Goal: Information Seeking & Learning: Compare options

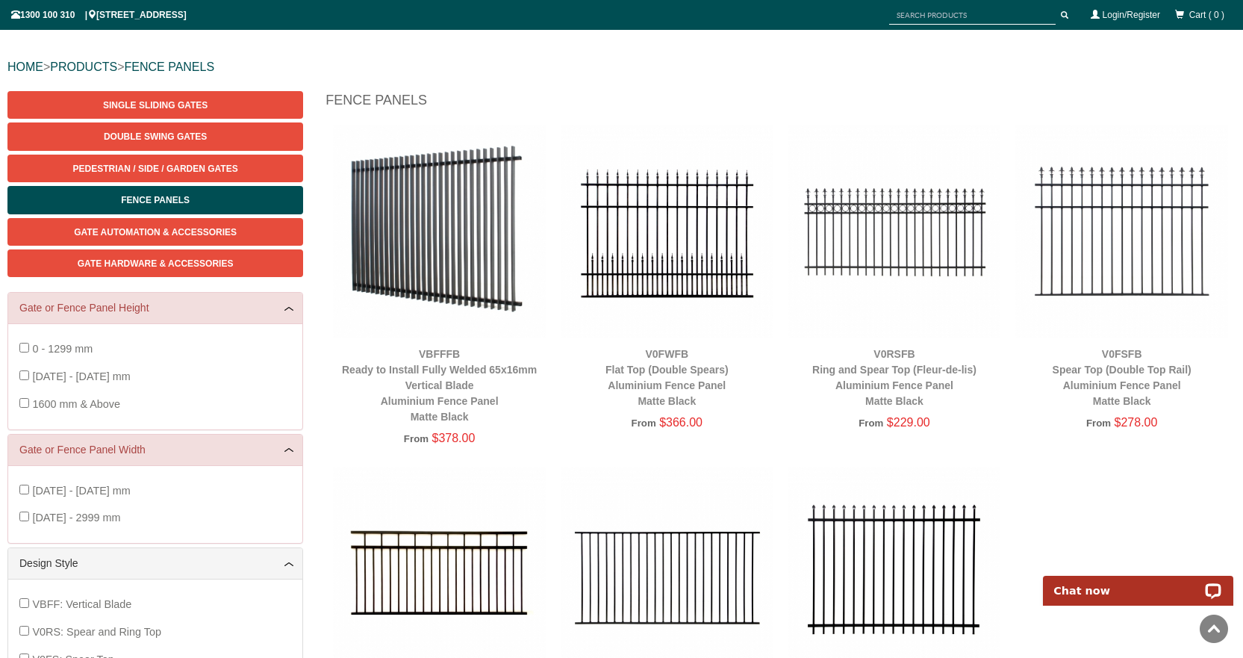
scroll to position [124, 0]
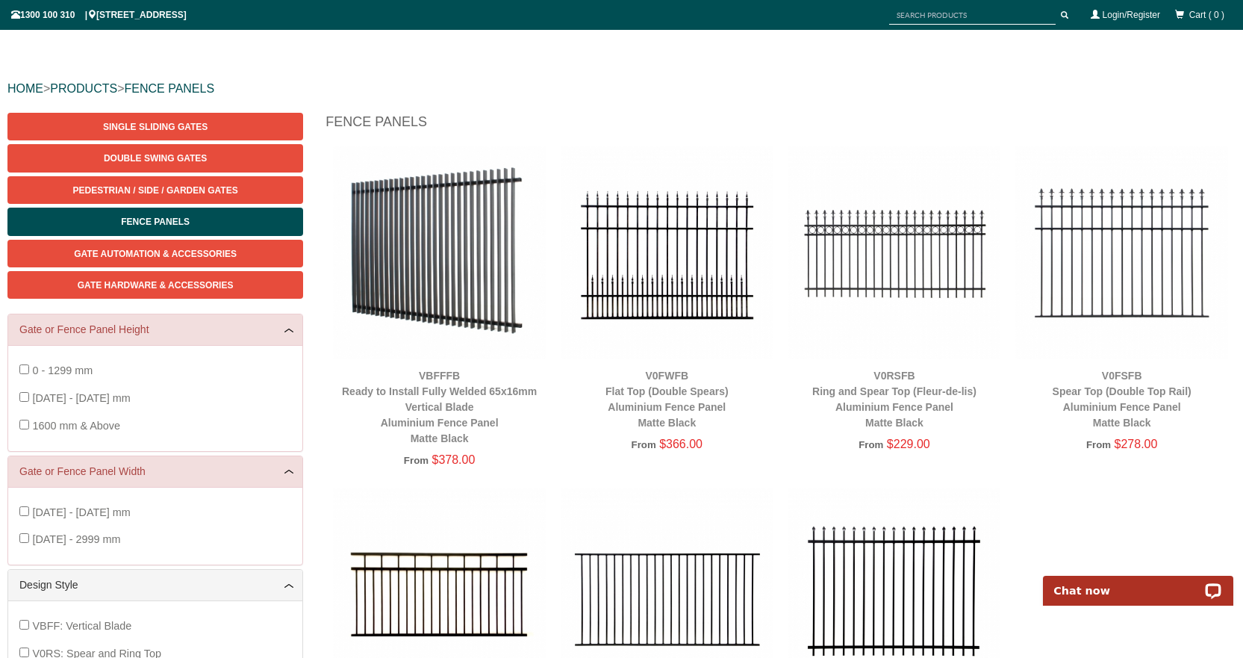
click at [1072, 244] on img at bounding box center [1121, 252] width 213 height 213
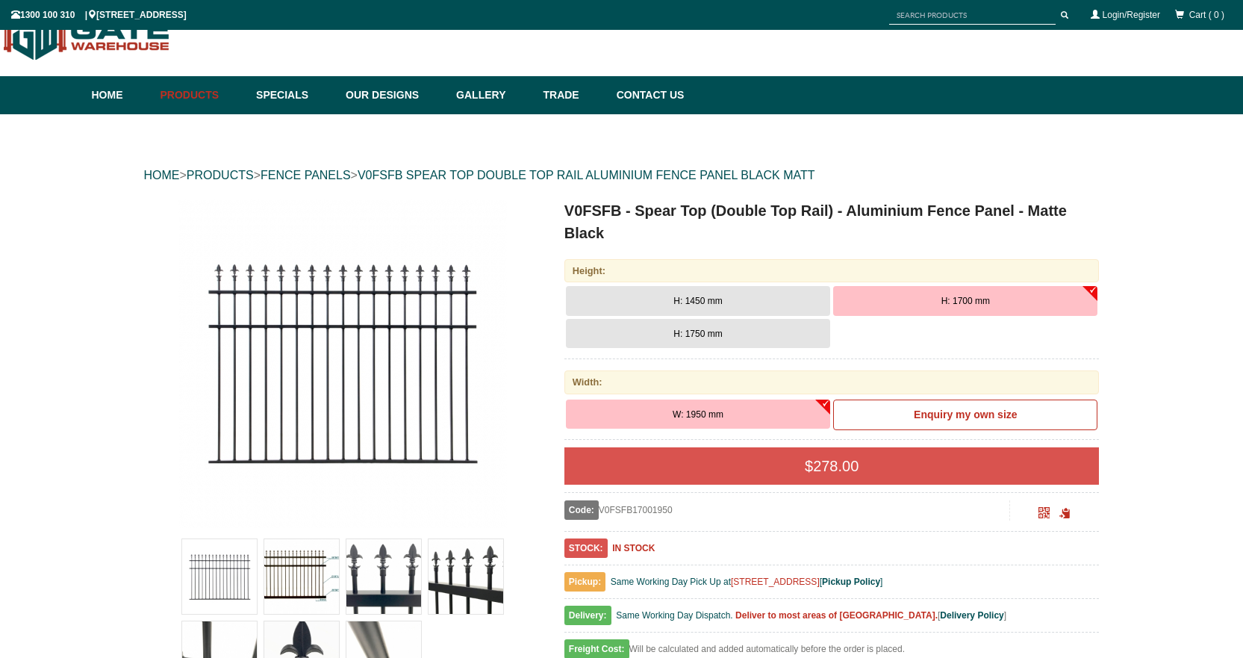
click at [449, 576] on img at bounding box center [465, 576] width 75 height 75
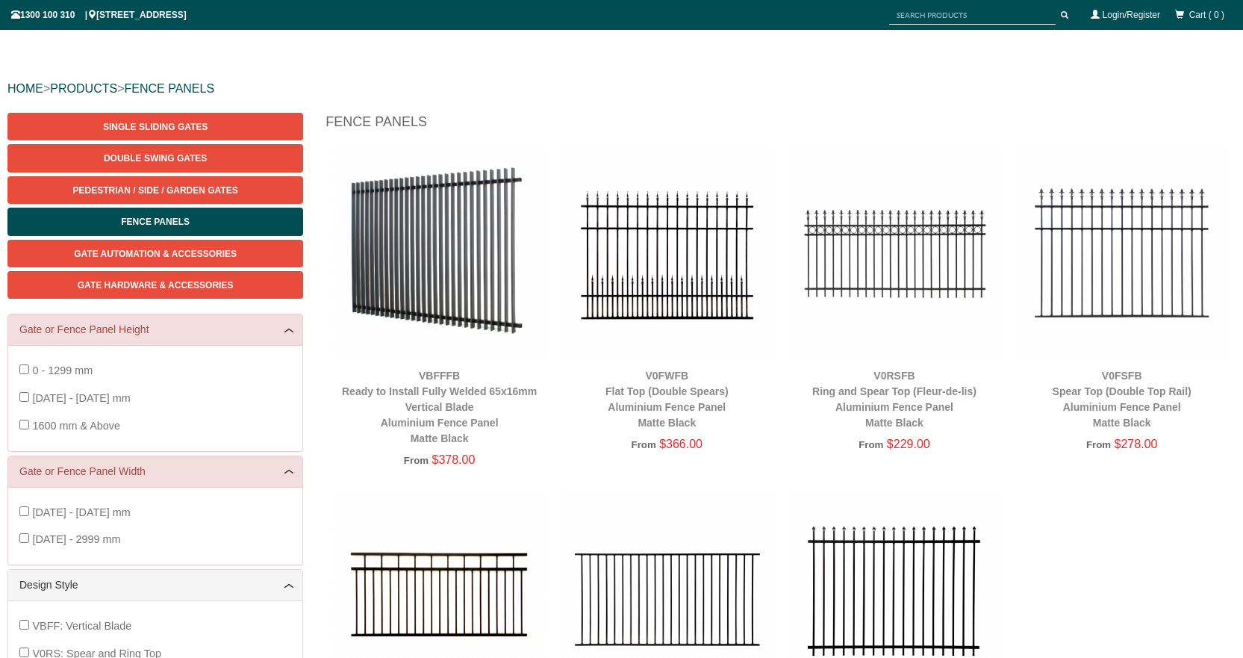
click at [1167, 223] on img at bounding box center [1121, 252] width 213 height 213
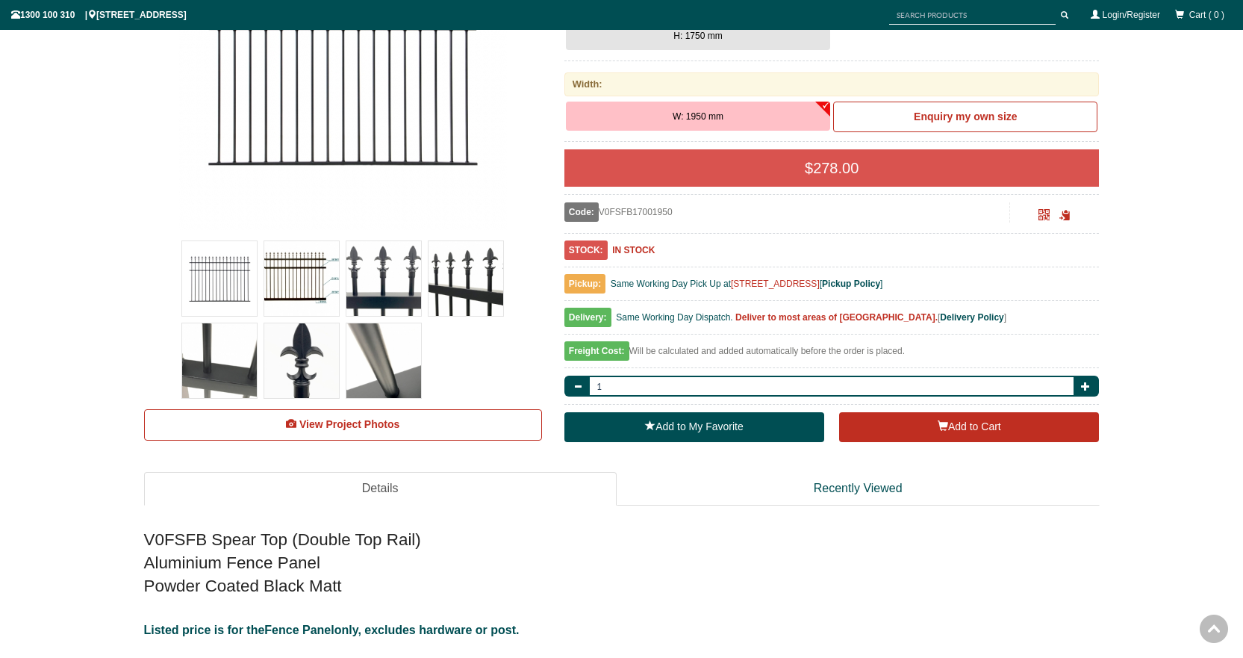
scroll to position [344, 0]
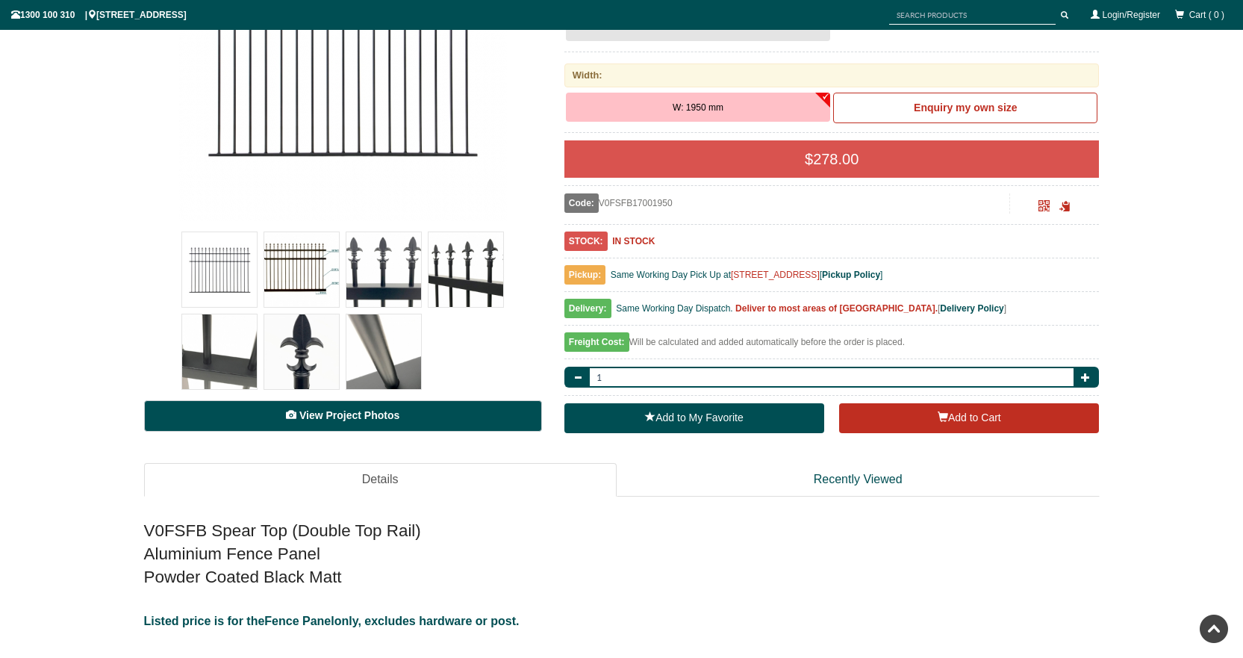
click at [385, 415] on span "View Project Photos" at bounding box center [349, 415] width 100 height 12
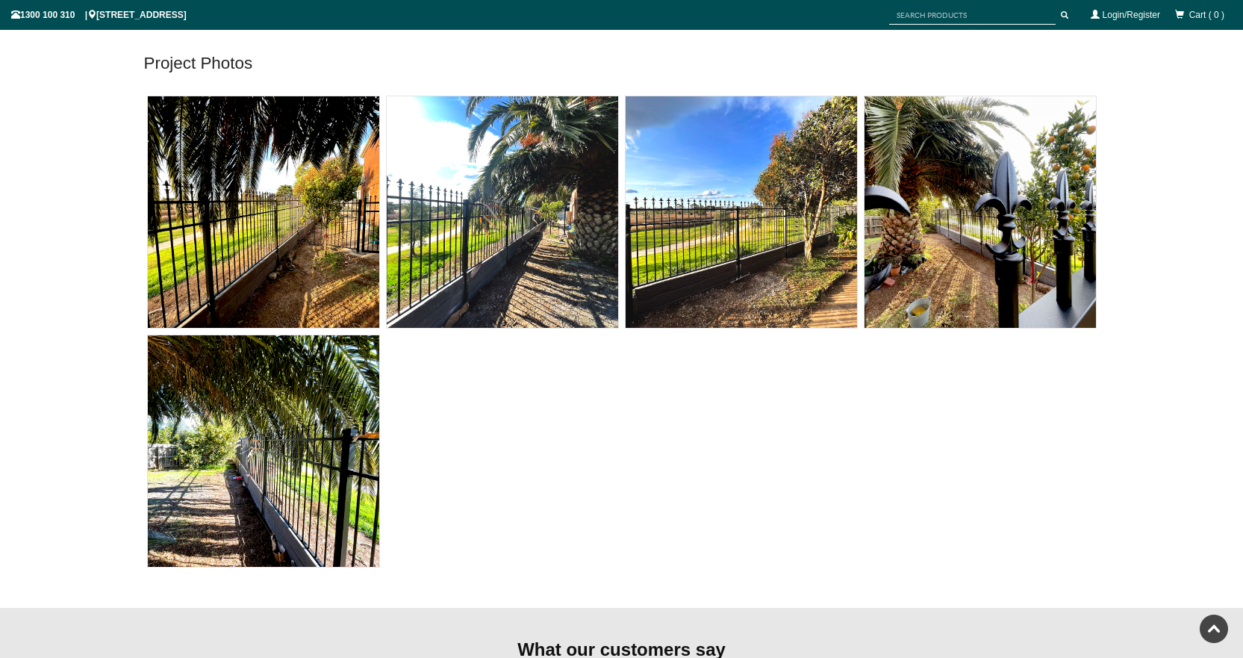
click at [752, 229] on img at bounding box center [741, 211] width 231 height 231
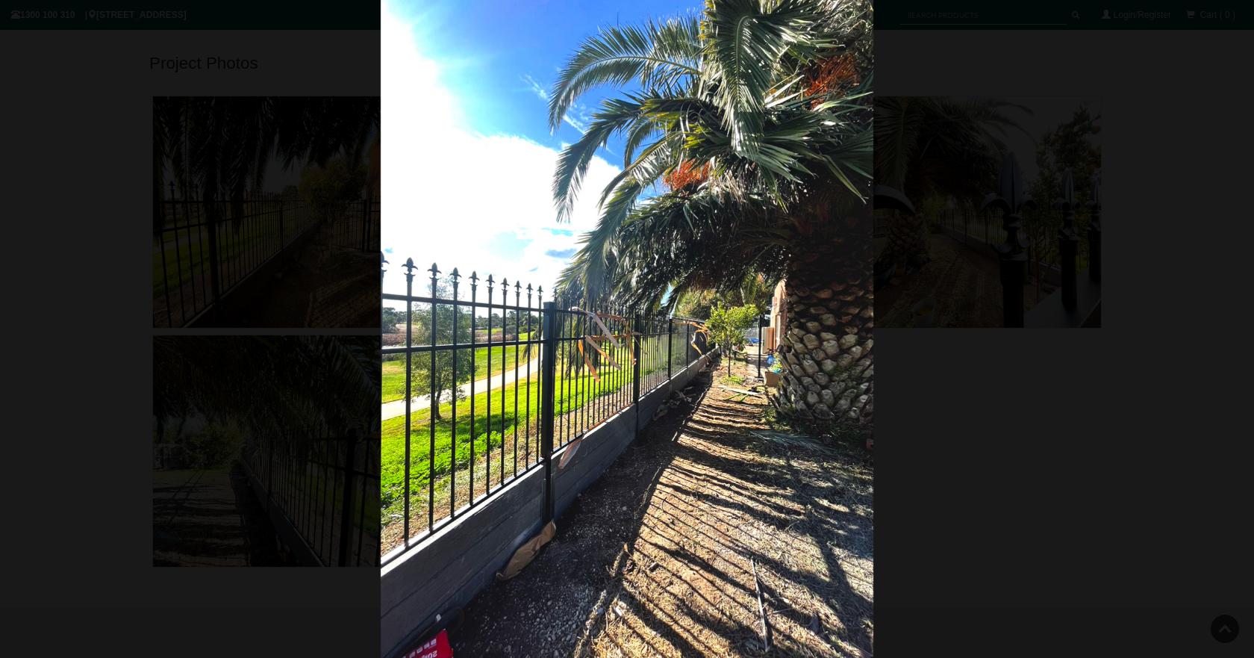
click at [144, 300] on div at bounding box center [627, 329] width 1254 height 658
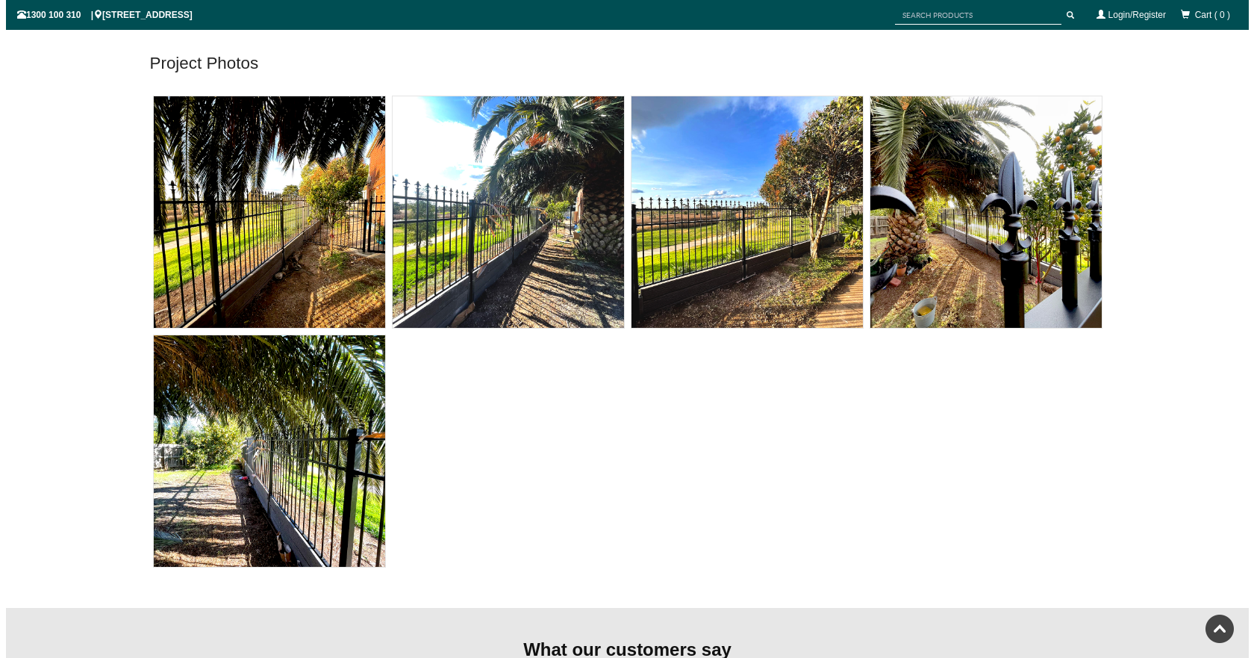
scroll to position [344, 0]
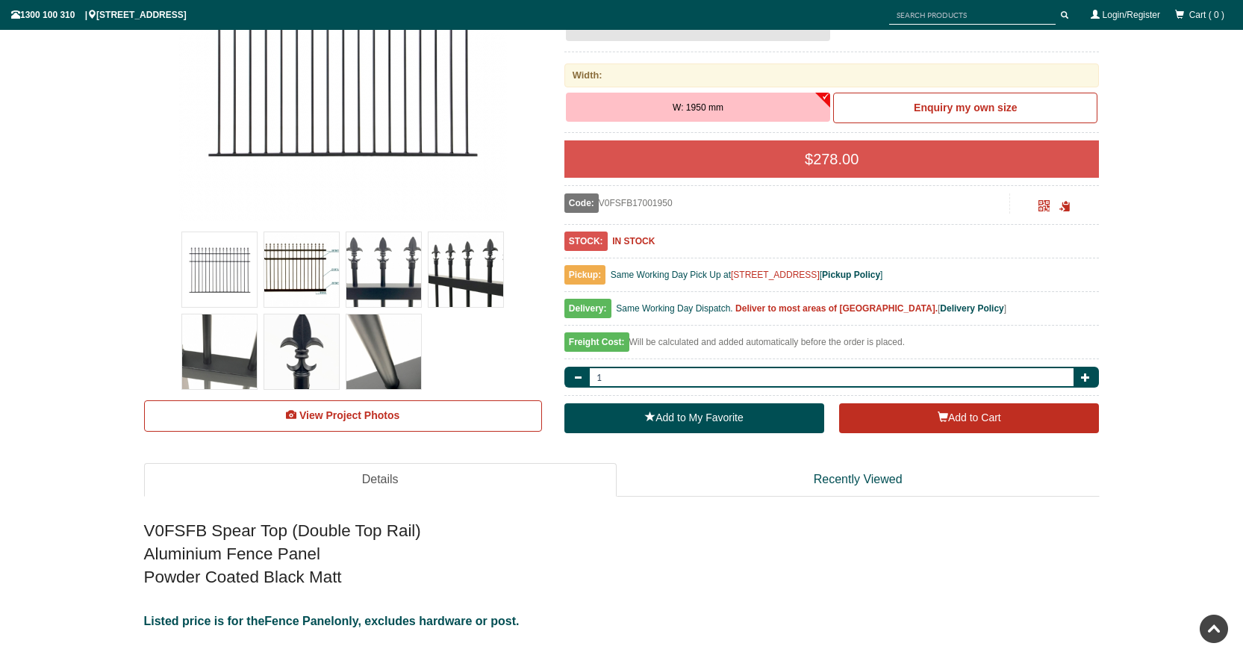
click at [444, 274] on img at bounding box center [465, 269] width 75 height 75
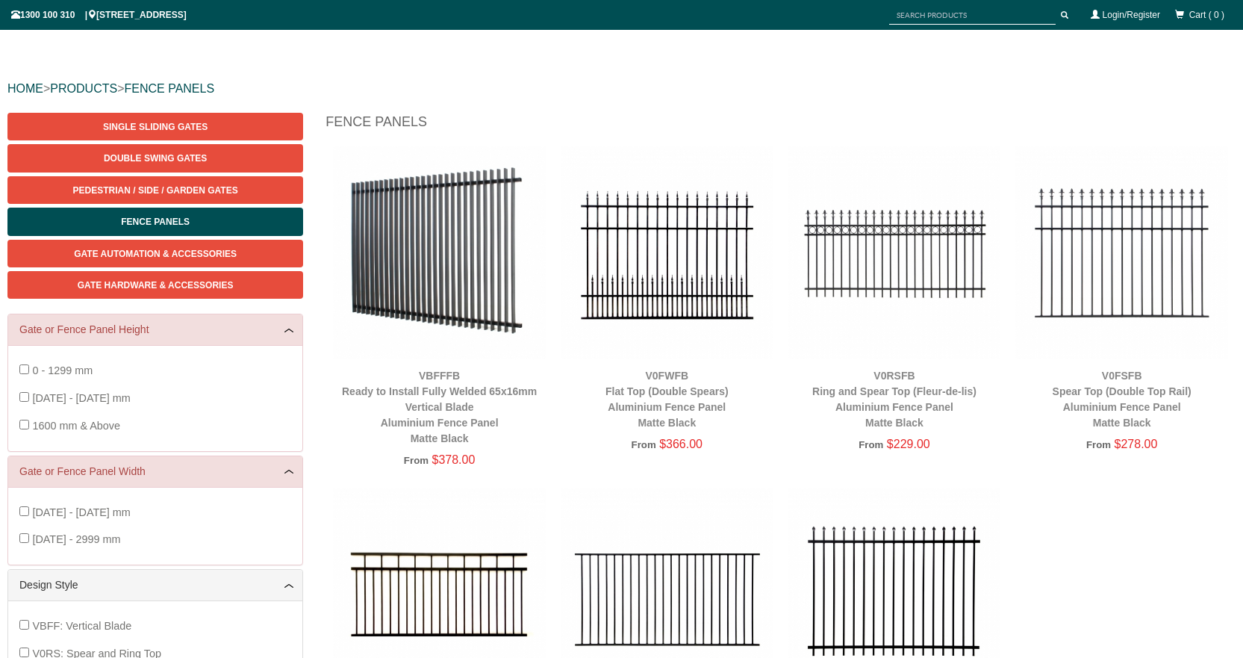
click at [673, 255] on img at bounding box center [667, 252] width 213 height 213
click at [679, 242] on img at bounding box center [667, 252] width 213 height 213
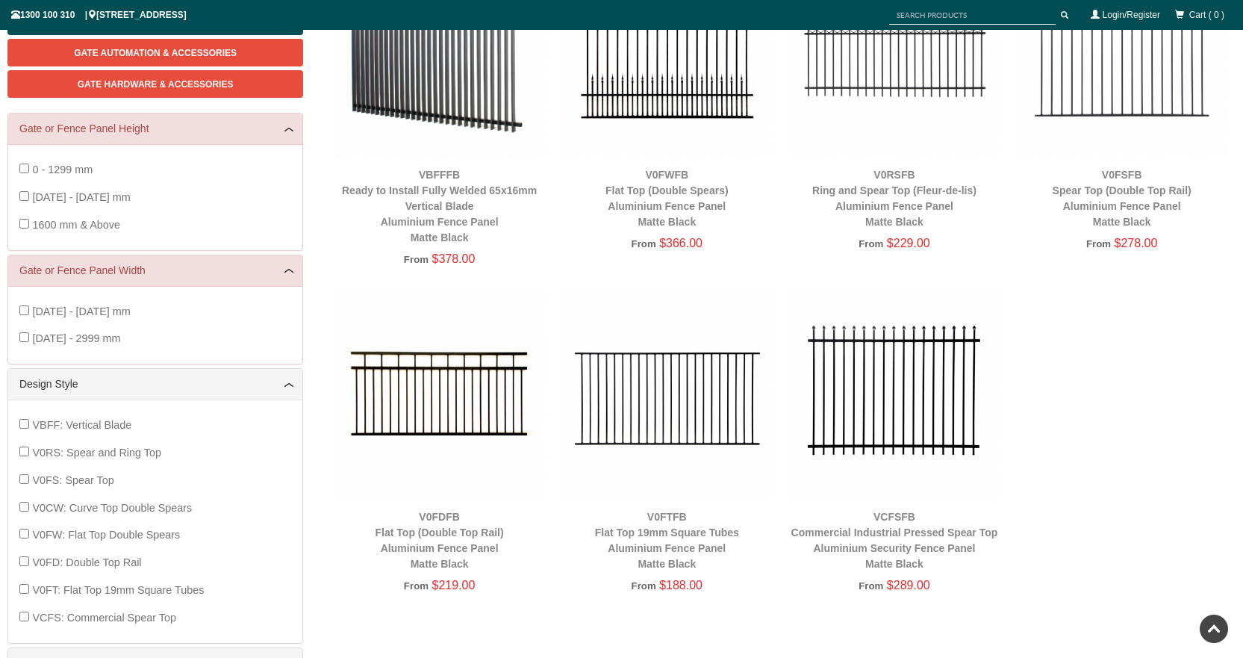
scroll to position [325, 0]
